Goal: Task Accomplishment & Management: Manage account settings

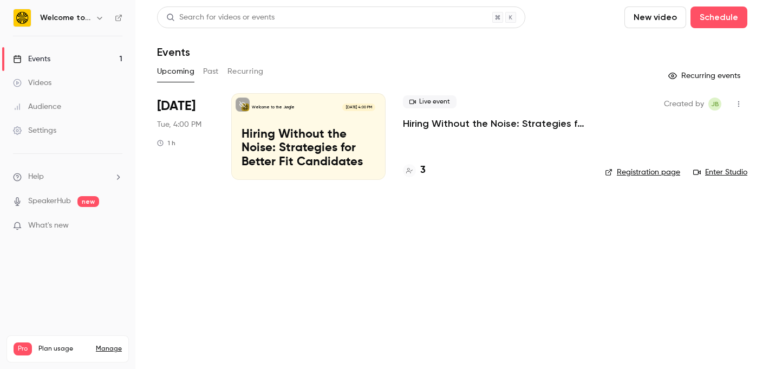
click at [283, 155] on p "Hiring Without the Noise: Strategies for Better Fit Candidates" at bounding box center [309, 149] width 134 height 42
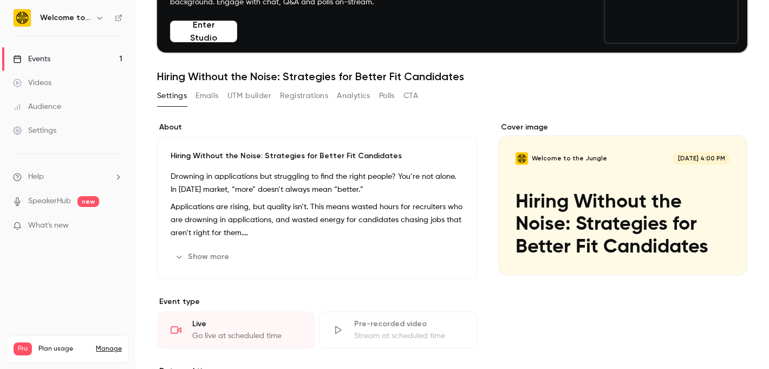
scroll to position [93, 0]
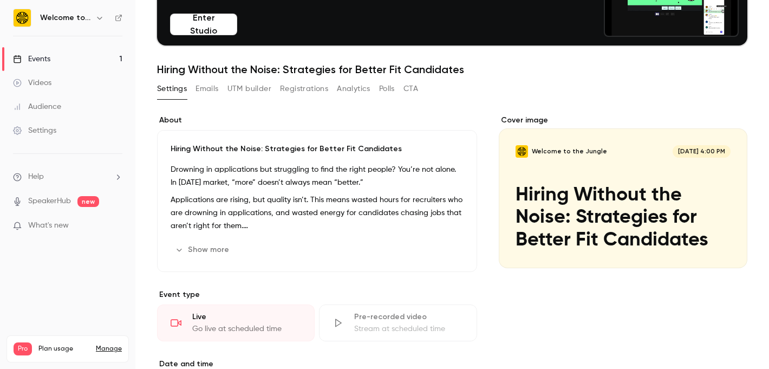
click at [207, 91] on button "Emails" at bounding box center [207, 88] width 23 height 17
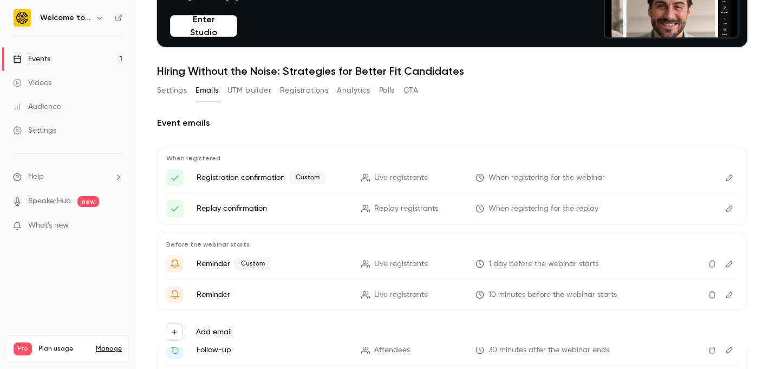
scroll to position [90, 0]
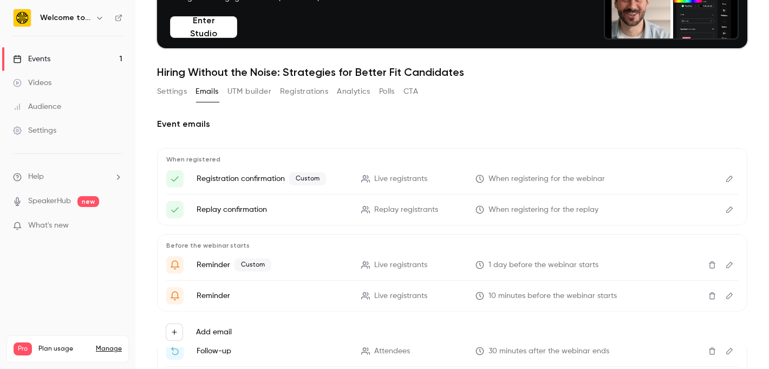
click at [387, 177] on span "Live registrants" at bounding box center [400, 178] width 53 height 11
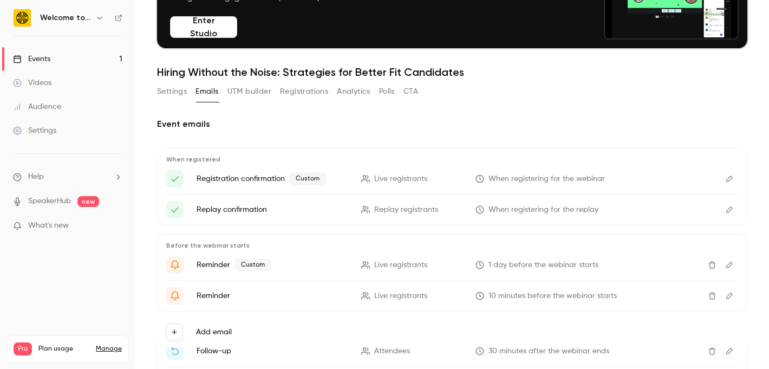
click at [299, 183] on span "Custom" at bounding box center [307, 178] width 37 height 13
click at [727, 177] on icon "Edit" at bounding box center [730, 179] width 9 height 8
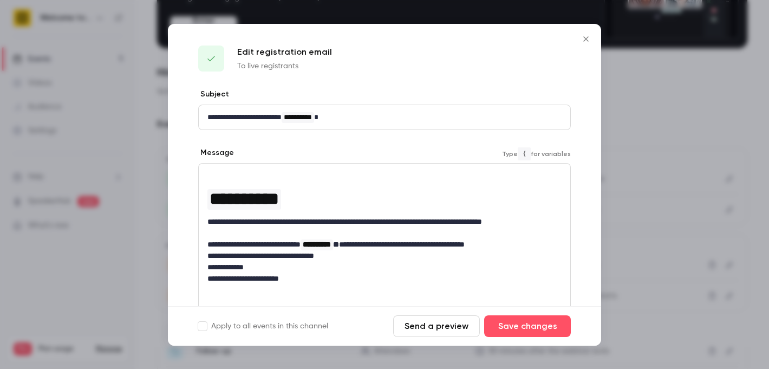
click at [504, 222] on p "**********" at bounding box center [385, 227] width 354 height 23
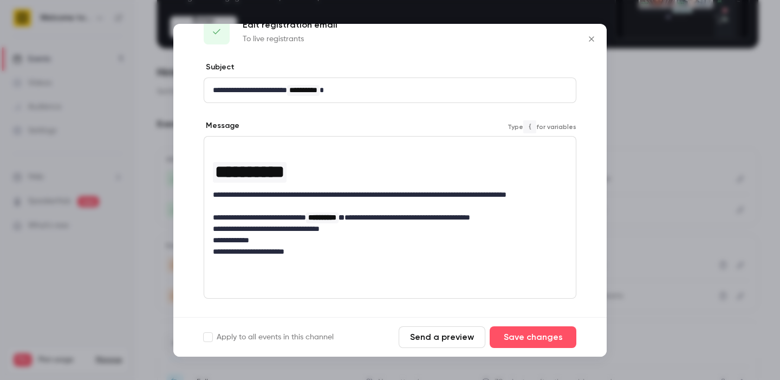
scroll to position [0, 0]
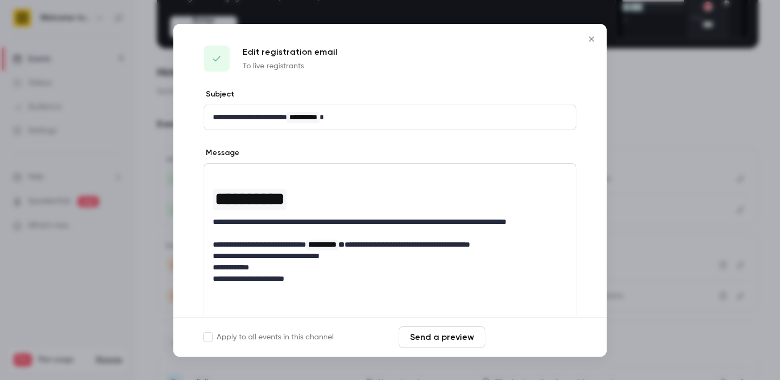
click at [512, 333] on button "Save changes" at bounding box center [533, 337] width 87 height 22
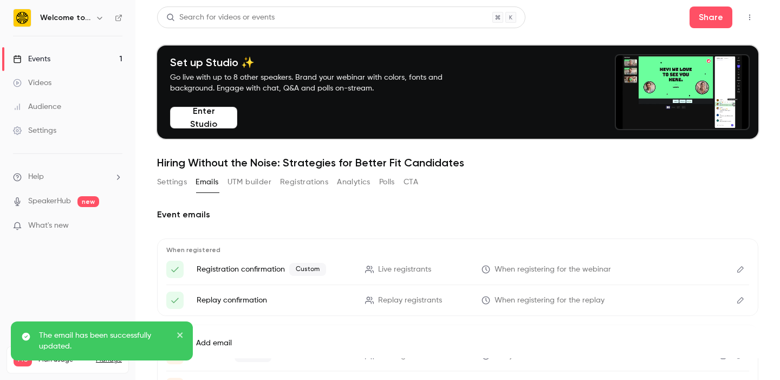
click at [181, 181] on button "Settings" at bounding box center [172, 181] width 30 height 17
